Goal: Find specific page/section: Find specific page/section

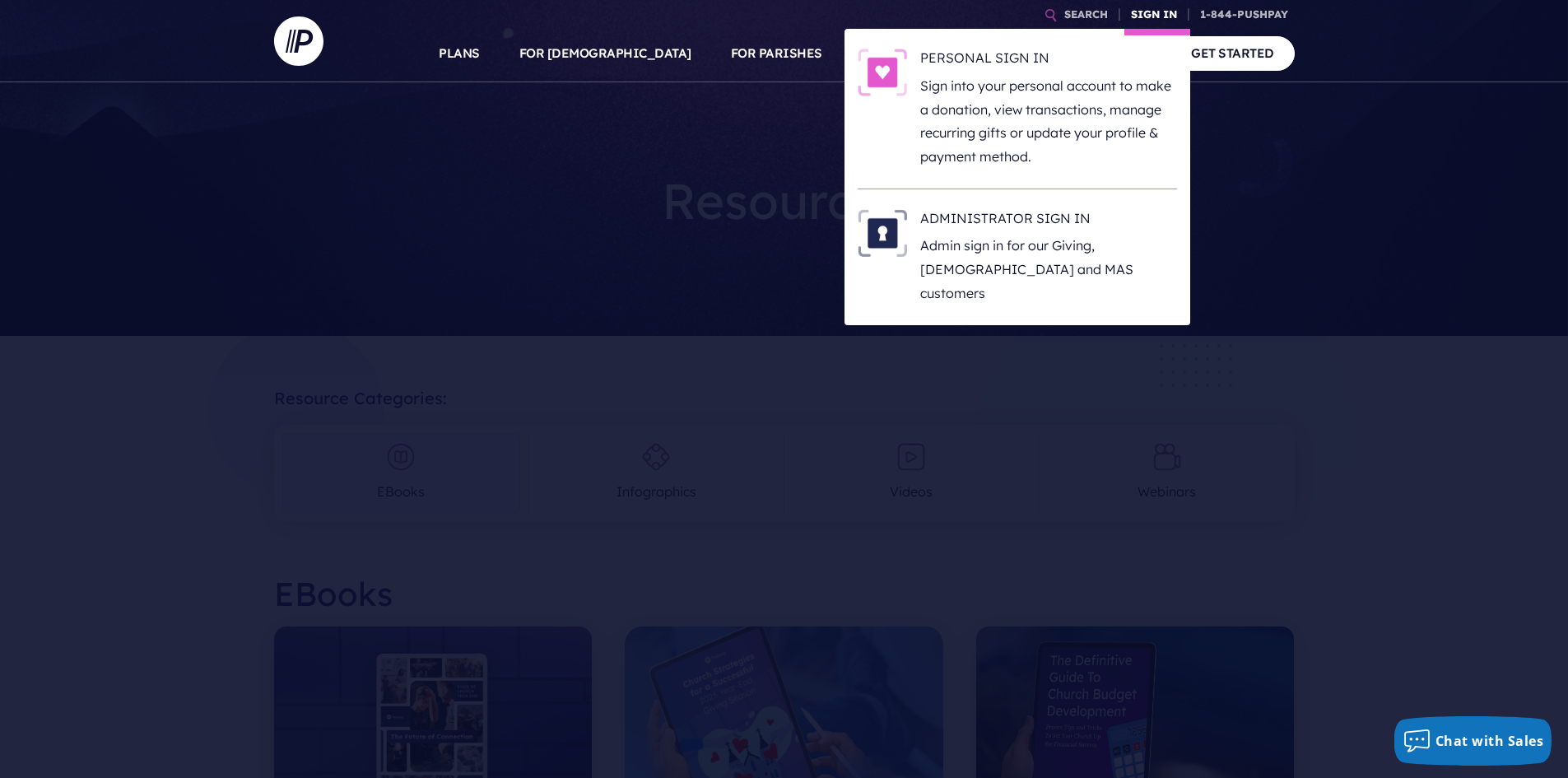
click at [1161, 10] on link "SIGN IN" at bounding box center [1153, 15] width 59 height 29
click at [990, 216] on h6 "ADMINISTRATOR SIGN IN" at bounding box center [1048, 221] width 257 height 25
